Goal: Task Accomplishment & Management: Manage account settings

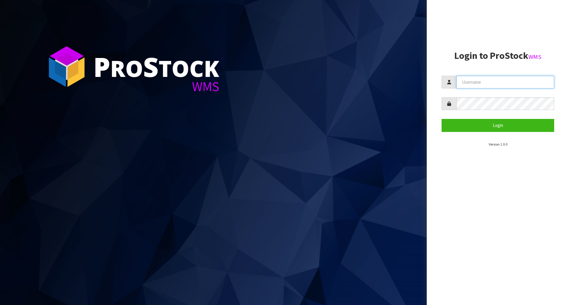
type input "[EMAIL_ADDRESS][DOMAIN_NAME]"
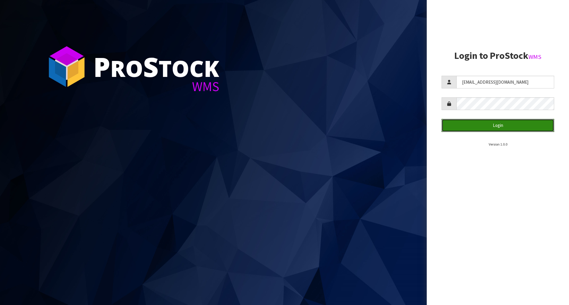
click at [492, 125] on button "Login" at bounding box center [497, 125] width 113 height 13
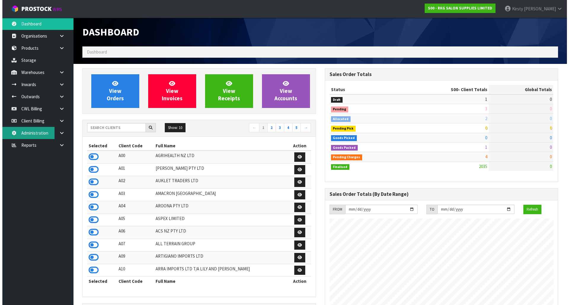
scroll to position [449, 242]
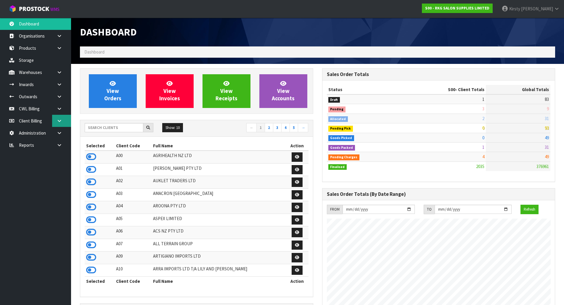
click at [60, 118] on link at bounding box center [61, 121] width 19 height 12
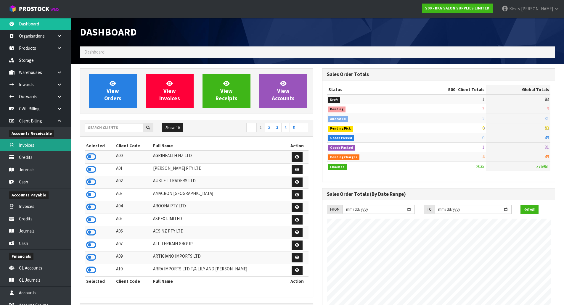
click at [36, 144] on link "Invoices" at bounding box center [35, 145] width 71 height 12
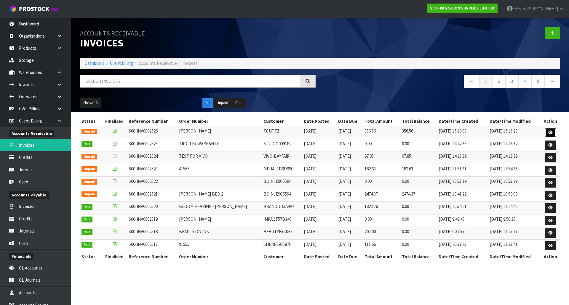
click at [551, 129] on link at bounding box center [550, 132] width 11 height 9
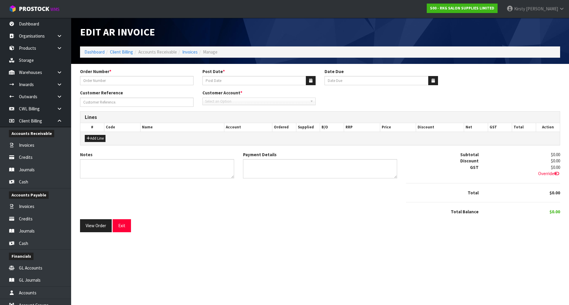
type input "[PERSON_NAME]"
type input "[DATE]"
type input "[PERSON_NAME]"
type textarea "THANK YOU FOR ORDER. COLLECTED"
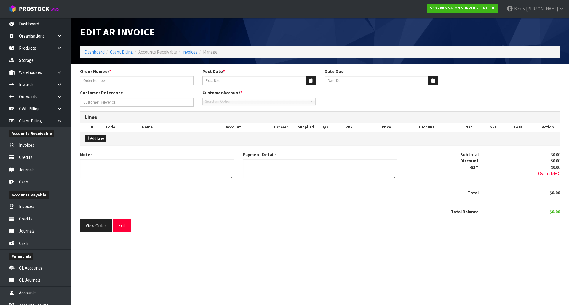
type textarea "USED ACCOUNT CREDIT"
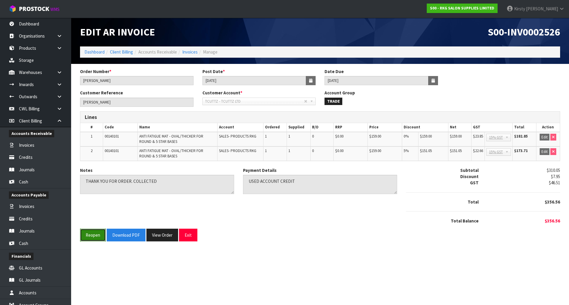
click at [96, 236] on button "Reopen" at bounding box center [93, 235] width 26 height 13
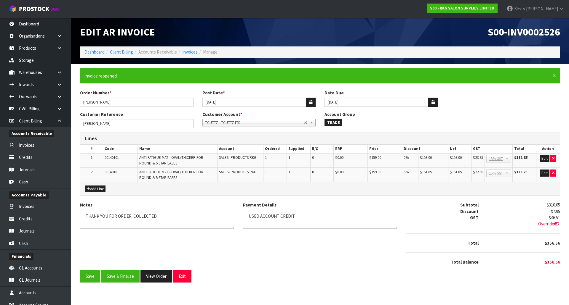
click at [508, 158] on b at bounding box center [507, 159] width 5 height 7
click at [542, 157] on button "Edit" at bounding box center [544, 158] width 10 height 7
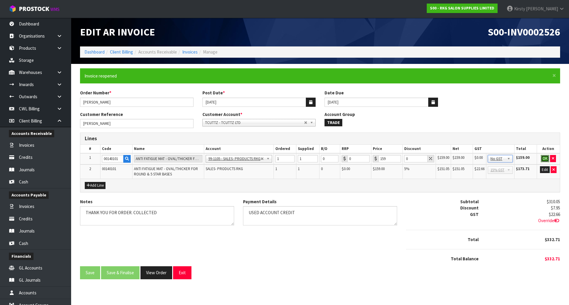
click at [545, 159] on button "OK" at bounding box center [545, 158] width 8 height 7
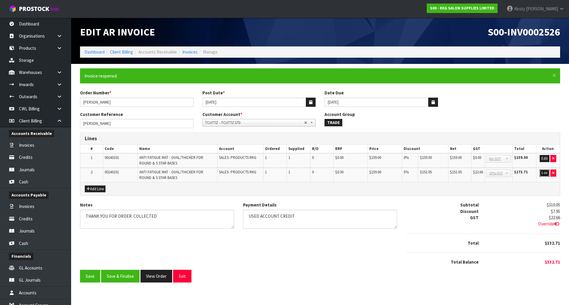
click at [543, 173] on button "Edit" at bounding box center [544, 173] width 10 height 7
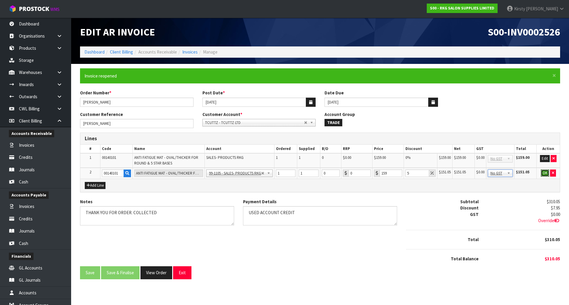
drag, startPoint x: 545, startPoint y: 171, endPoint x: 525, endPoint y: 172, distance: 19.6
click at [538, 171] on td "OK" at bounding box center [548, 173] width 23 height 11
click at [252, 228] on div "Payment Details" at bounding box center [319, 214] width 163 height 31
click at [544, 172] on button "OK" at bounding box center [545, 173] width 8 height 7
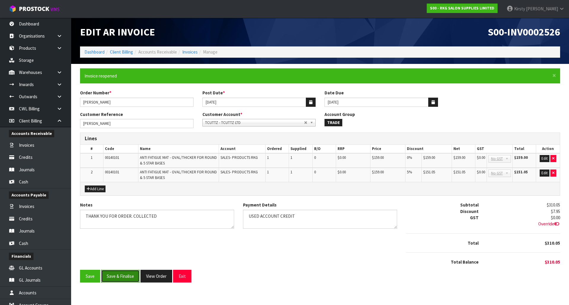
click at [115, 276] on button "Save & Finalise" at bounding box center [120, 276] width 39 height 13
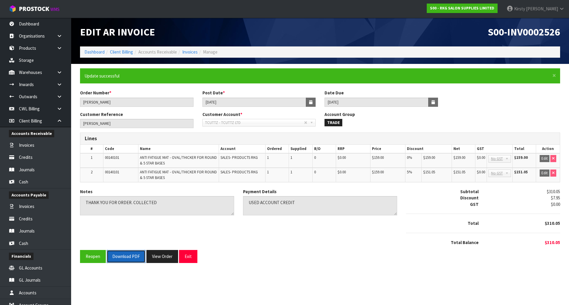
click at [125, 259] on button "Download PDF" at bounding box center [126, 256] width 39 height 13
click at [185, 256] on button "Exit" at bounding box center [188, 256] width 18 height 13
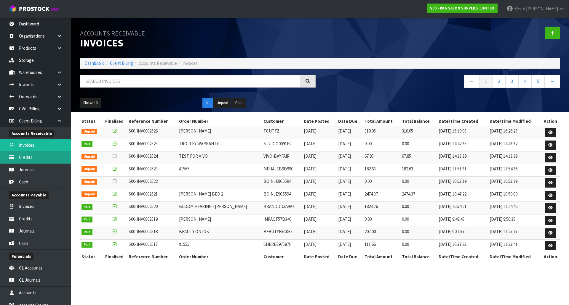
click at [25, 160] on link "Credits" at bounding box center [35, 157] width 71 height 12
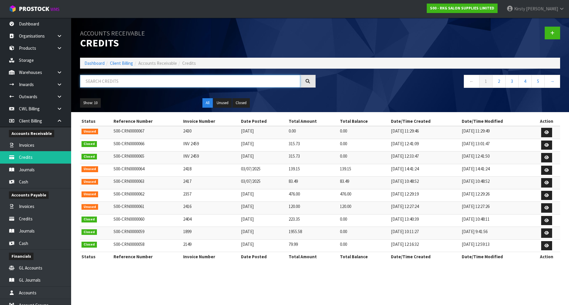
click at [117, 80] on input "text" at bounding box center [190, 81] width 220 height 13
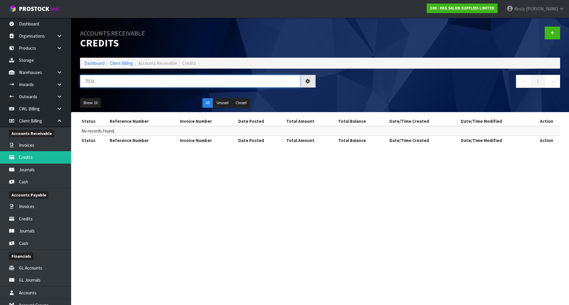
type input "TC"
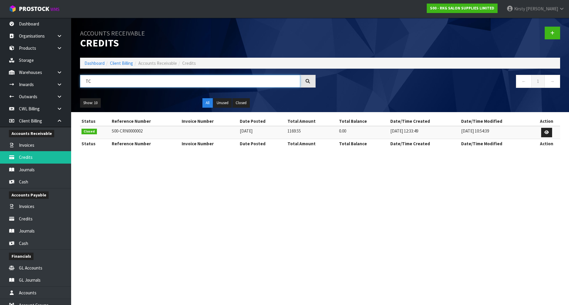
drag, startPoint x: 93, startPoint y: 81, endPoint x: 77, endPoint y: 81, distance: 15.7
click at [77, 81] on div "TC" at bounding box center [198, 83] width 244 height 17
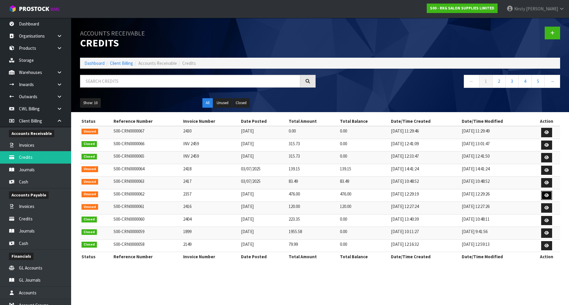
click at [547, 194] on icon at bounding box center [546, 196] width 4 height 4
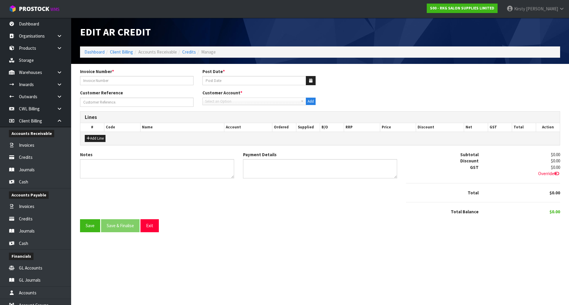
type input "2357"
type input "[DATE]"
type input "[PERSON_NAME]"
type textarea "PARTIAL CREDIT AS AGREED FOR [PERSON_NAME]"
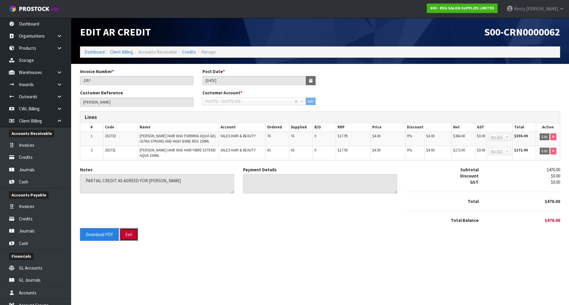
click at [130, 231] on button "Exit" at bounding box center [129, 234] width 18 height 13
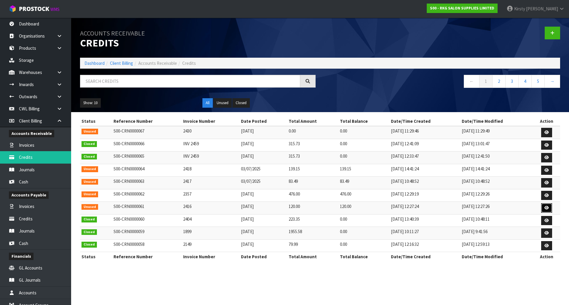
click at [546, 207] on icon at bounding box center [546, 208] width 4 height 4
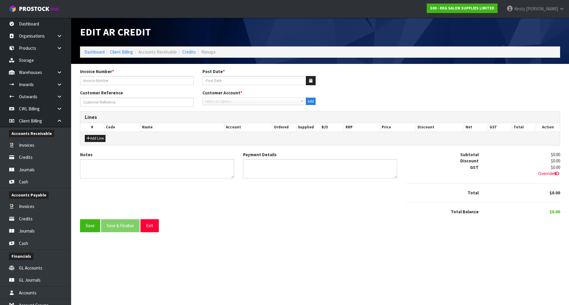
type input "2416"
type input "[DATE]"
type input "[PERSON_NAME]"
type textarea "PARTIAL CREDIT AS AGREED FOR [PERSON_NAME]"
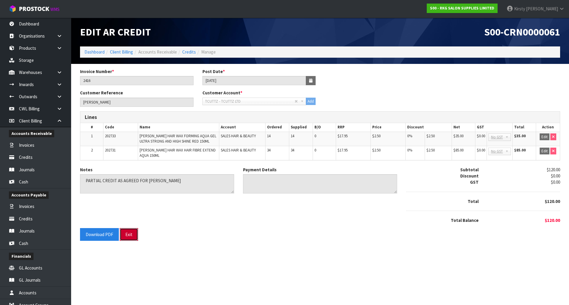
click at [131, 232] on button "Exit" at bounding box center [129, 234] width 18 height 13
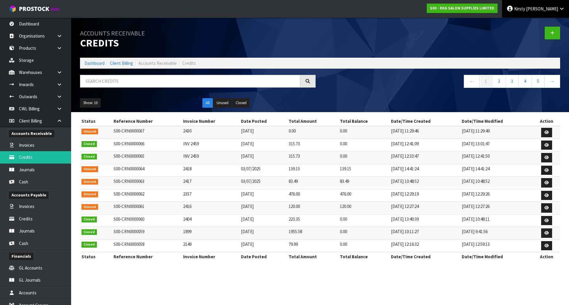
click at [525, 9] on span "Kirsty" at bounding box center [519, 9] width 11 height 6
click at [541, 22] on link "Logout" at bounding box center [545, 24] width 47 height 8
